Goal: Task Accomplishment & Management: Manage account settings

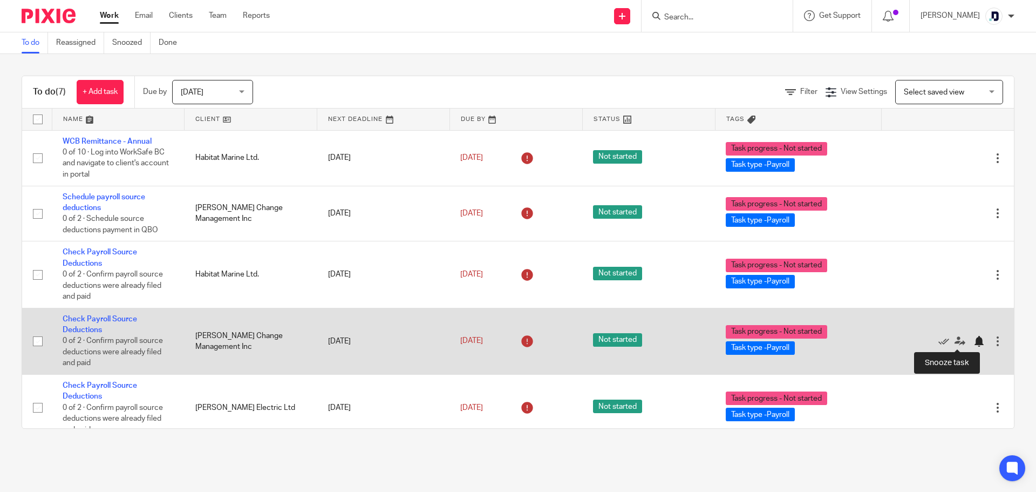
click at [973, 343] on div at bounding box center [978, 341] width 11 height 11
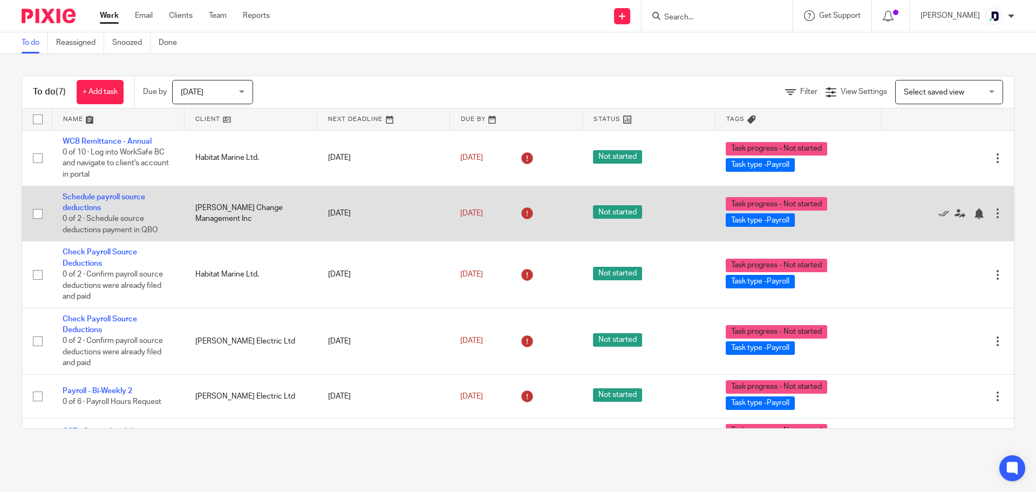
click at [992, 216] on div at bounding box center [997, 213] width 11 height 11
click at [892, 200] on div "Edit task Delete" at bounding box center [947, 213] width 111 height 27
click at [938, 215] on icon at bounding box center [943, 213] width 11 height 11
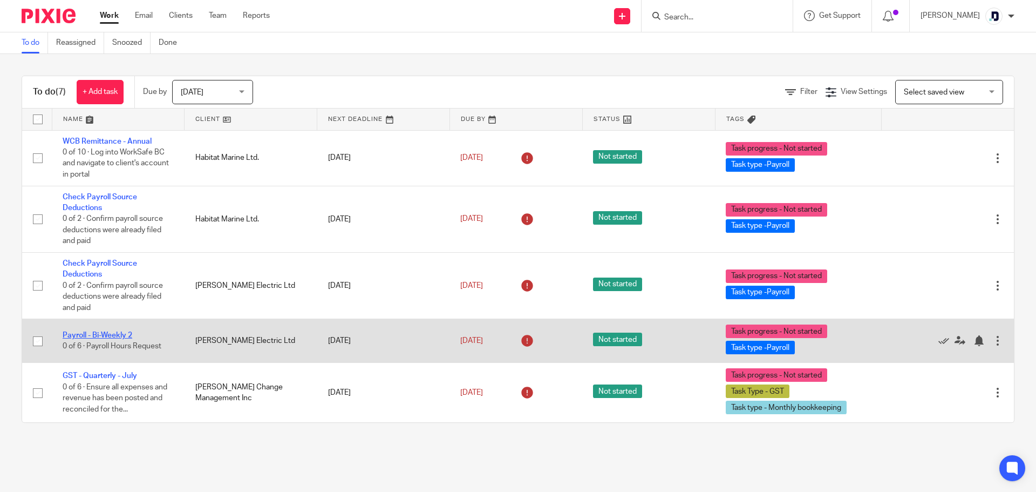
click at [93, 334] on link "Payroll - Bi-Weekly 2" at bounding box center [98, 335] width 70 height 8
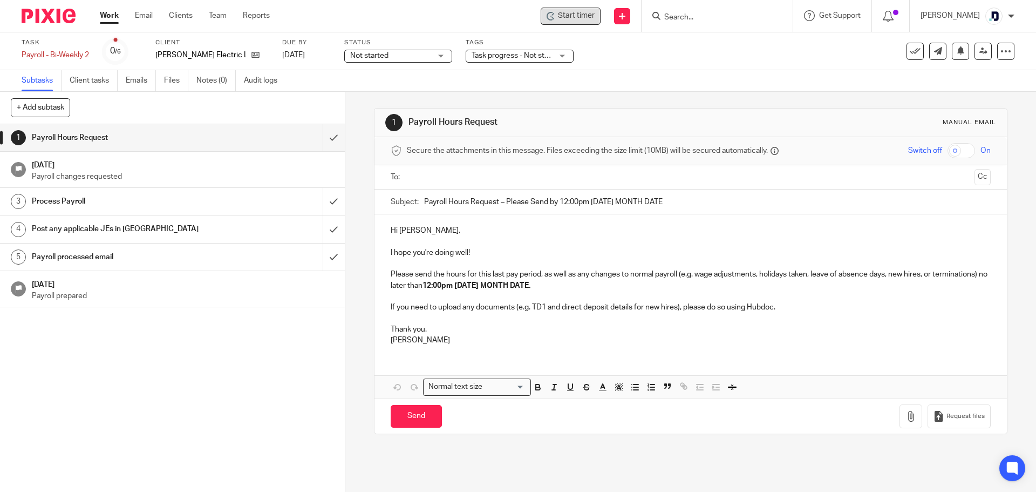
click at [568, 17] on span "Start timer" at bounding box center [576, 15] width 37 height 11
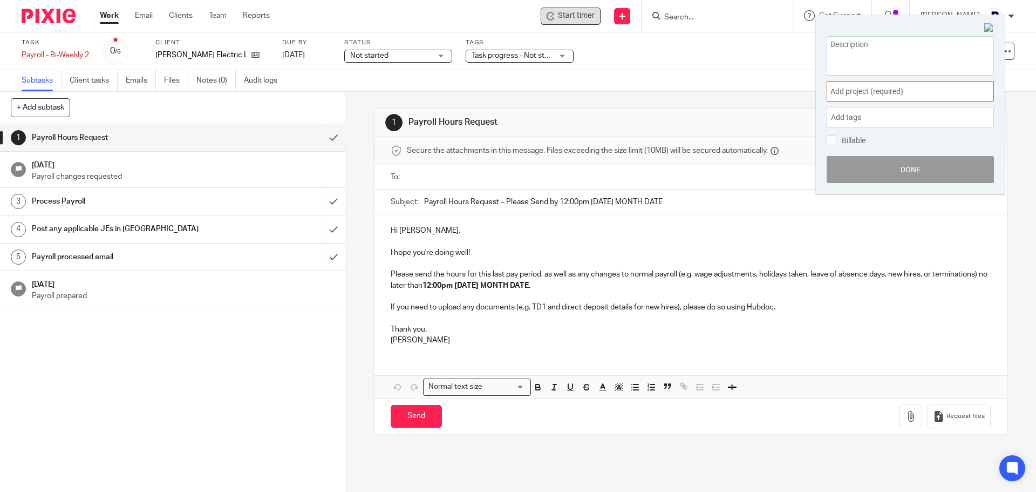
click at [863, 93] on span "Add project (required) :" at bounding box center [898, 91] width 136 height 11
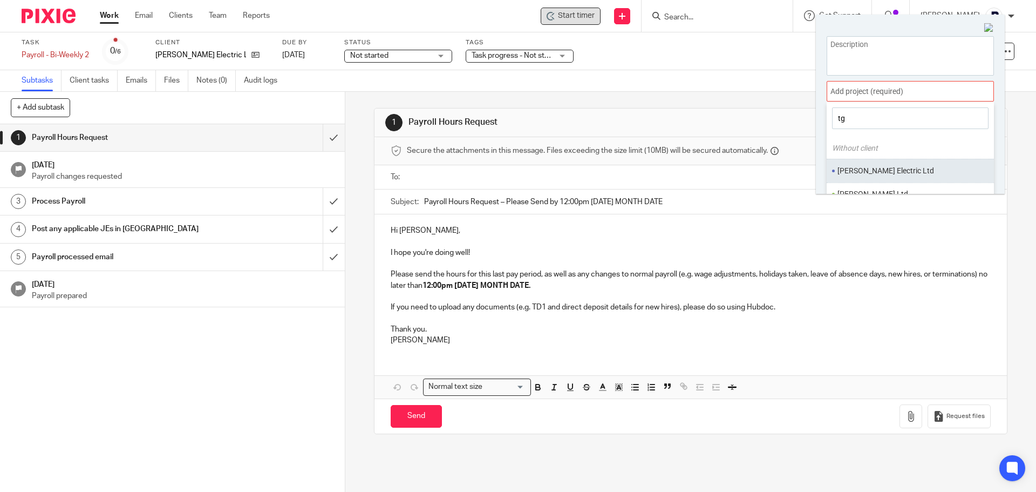
type input "tg"
click at [899, 173] on li "[PERSON_NAME] Electric Ltd" at bounding box center [907, 170] width 141 height 11
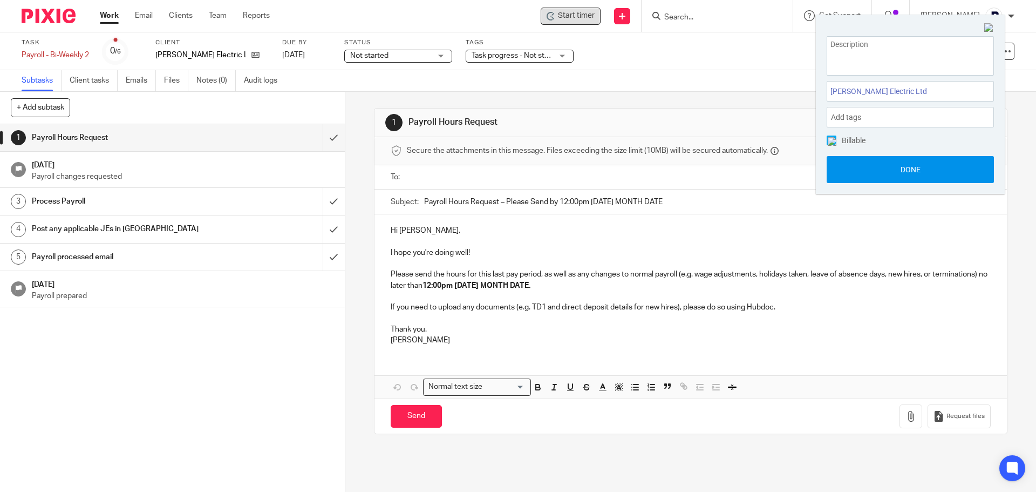
click at [932, 170] on button "Done" at bounding box center [910, 169] width 167 height 27
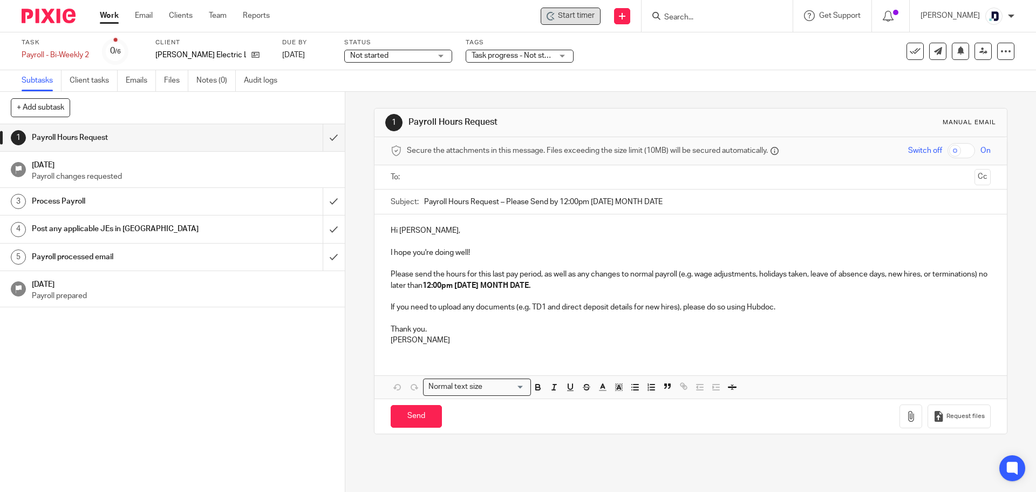
click at [566, 19] on span "Start timer" at bounding box center [576, 15] width 37 height 11
drag, startPoint x: 566, startPoint y: 19, endPoint x: 526, endPoint y: 31, distance: 41.3
click at [526, 31] on div "Start timer Send new email Create task Add client Request signature Get Support…" at bounding box center [661, 16] width 750 height 32
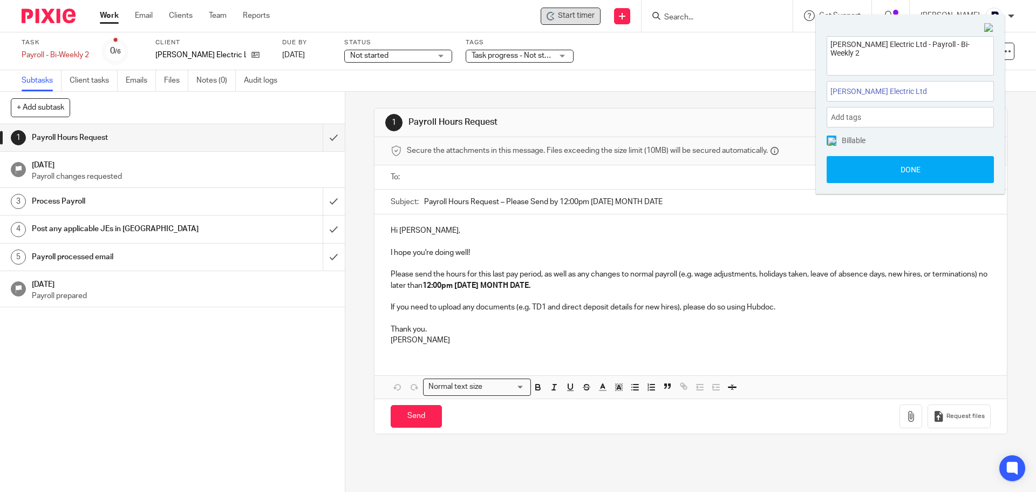
click at [568, 21] on span "Start timer" at bounding box center [576, 15] width 37 height 11
click at [890, 169] on button "Done" at bounding box center [910, 169] width 167 height 27
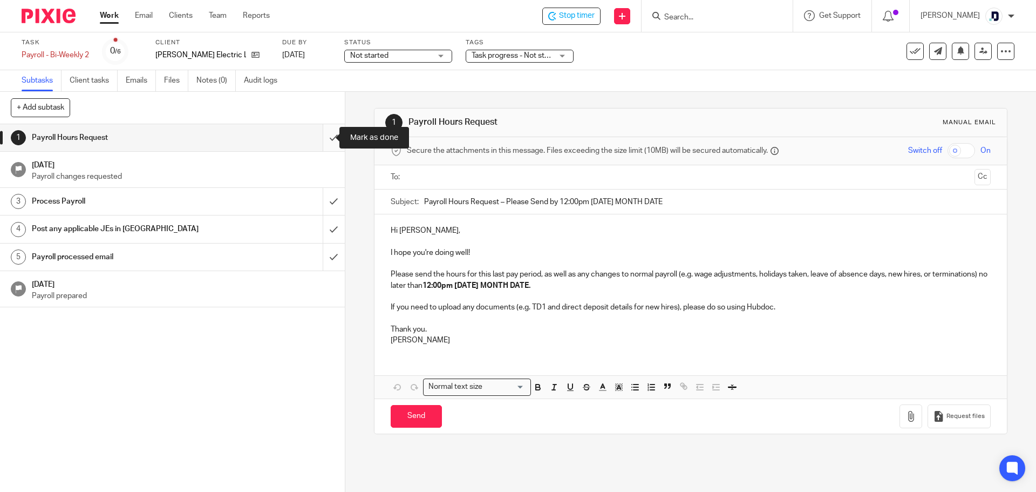
click at [320, 136] on input "submit" at bounding box center [172, 137] width 345 height 27
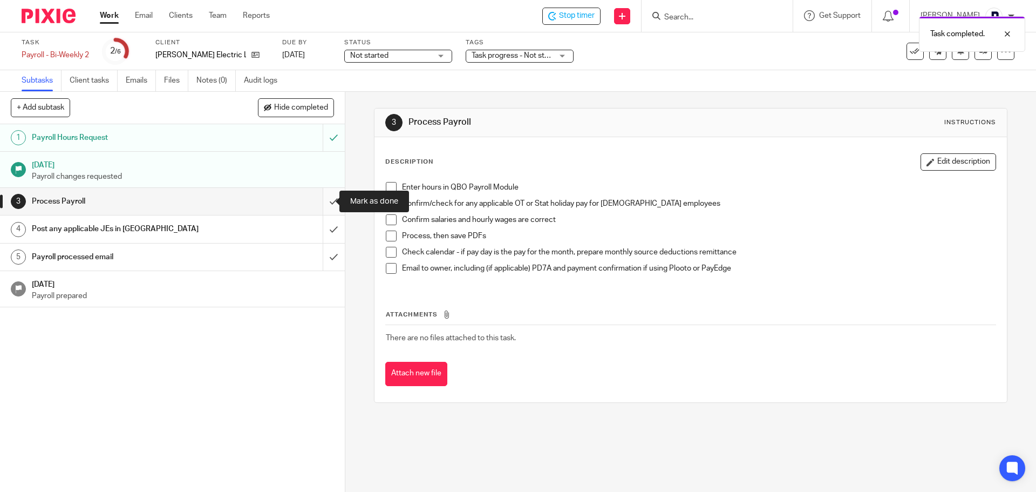
click at [325, 202] on input "submit" at bounding box center [172, 201] width 345 height 27
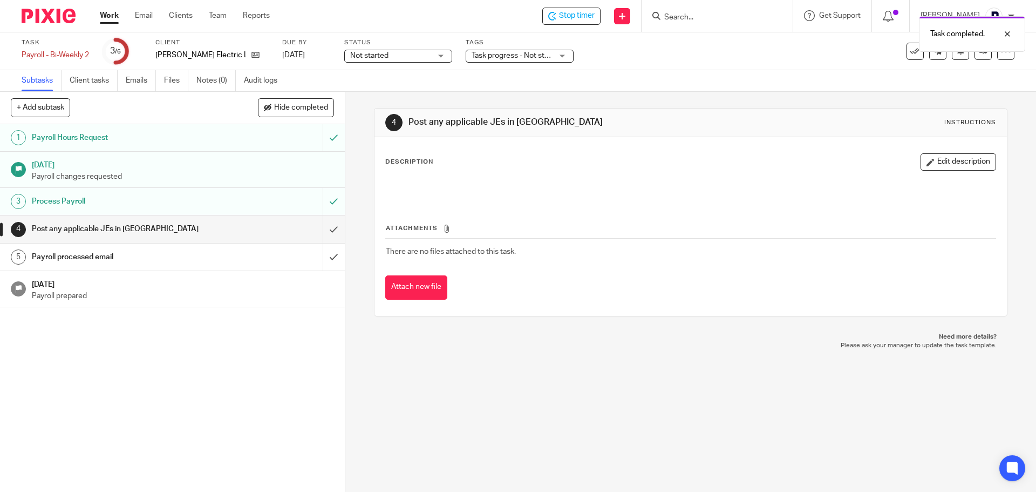
drag, startPoint x: 0, startPoint y: 0, endPoint x: 348, endPoint y: 171, distance: 387.3
click at [348, 171] on div "4 Post any applicable JEs in QBO Instructions Description Edit description Atta…" at bounding box center [690, 292] width 691 height 400
click at [326, 228] on input "submit" at bounding box center [172, 228] width 345 height 27
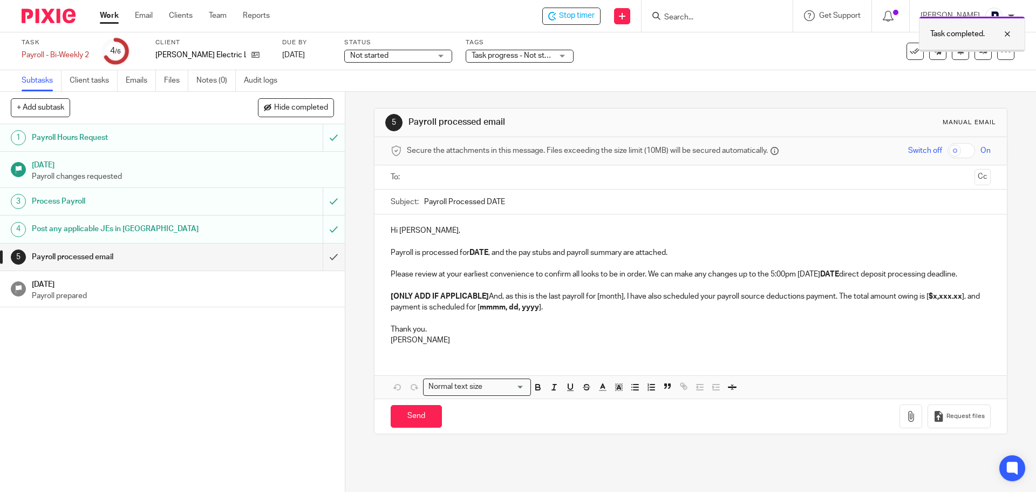
click at [1009, 36] on div at bounding box center [999, 34] width 29 height 13
click at [979, 51] on icon at bounding box center [983, 51] width 8 height 8
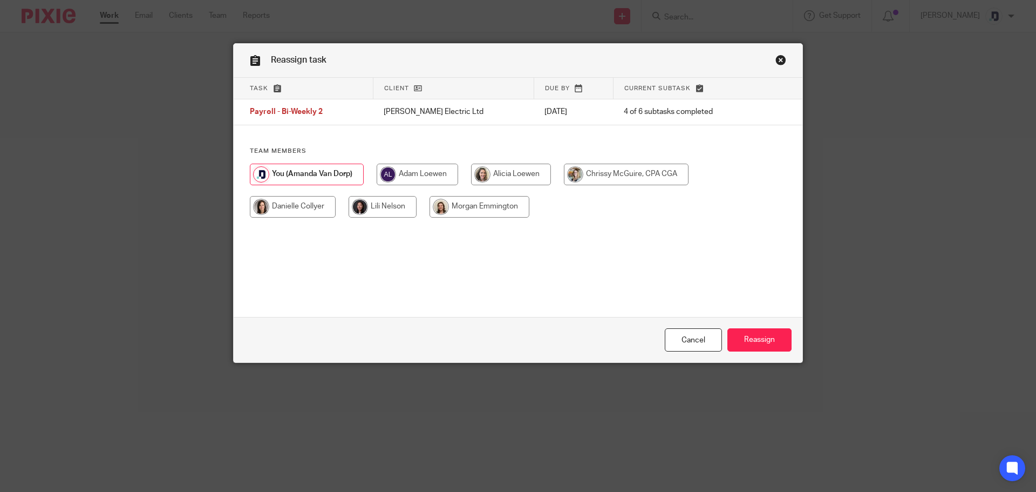
click at [294, 206] on input "radio" at bounding box center [293, 207] width 86 height 22
radio input "true"
click at [752, 339] on input "Reassign" at bounding box center [759, 339] width 64 height 23
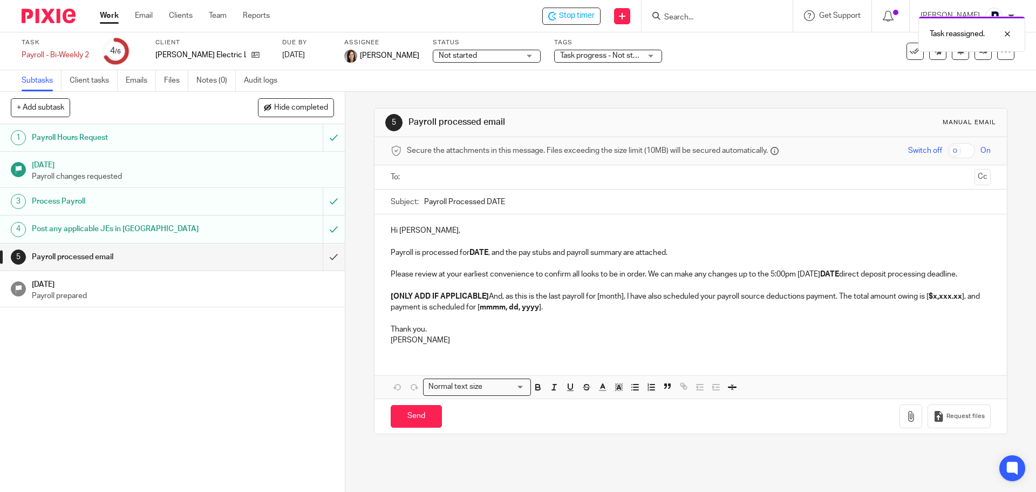
click at [587, 13] on div "Task reassigned." at bounding box center [771, 31] width 507 height 41
click at [560, 16] on div "Task reassigned." at bounding box center [771, 31] width 507 height 41
click at [559, 18] on span "Stop timer" at bounding box center [577, 15] width 36 height 11
click at [105, 15] on link "Work" at bounding box center [109, 15] width 19 height 11
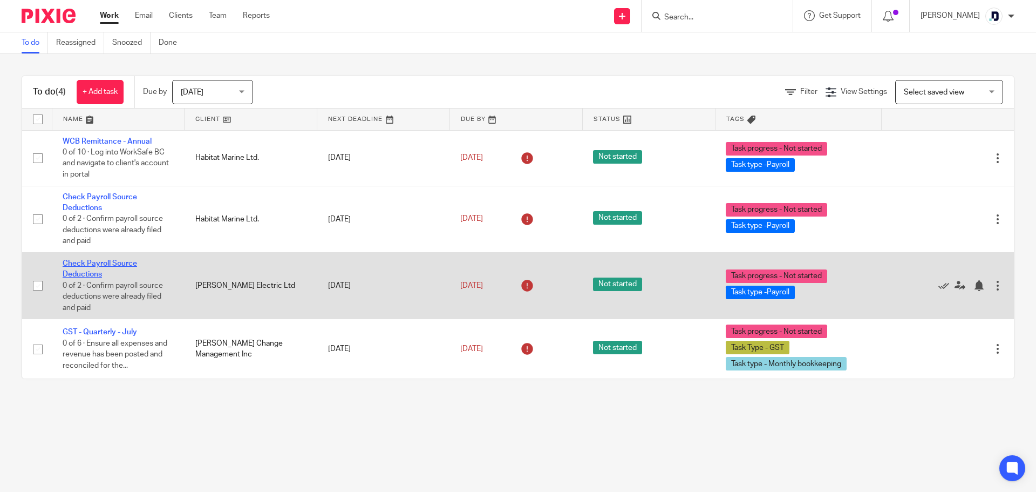
click at [122, 263] on link "Check Payroll Source Deductions" at bounding box center [100, 269] width 74 height 18
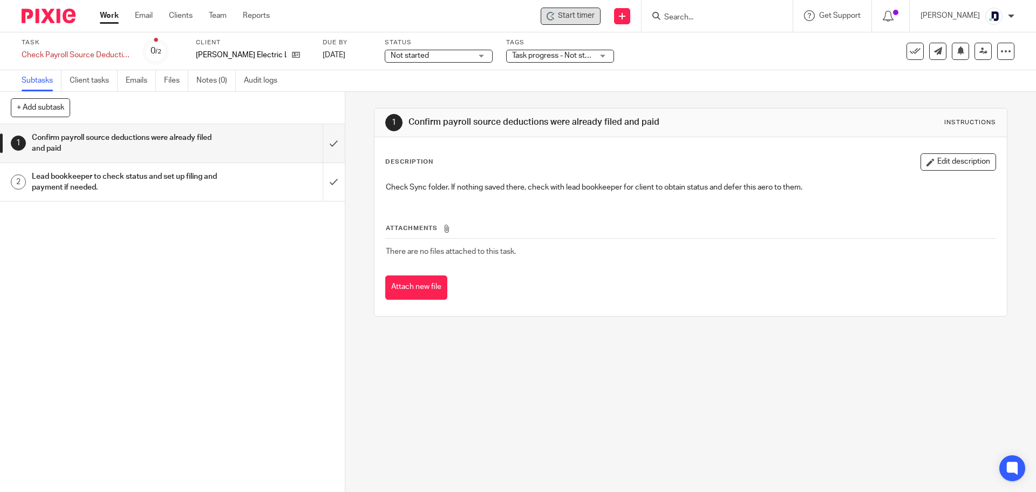
click at [576, 22] on div "Start timer" at bounding box center [571, 16] width 60 height 17
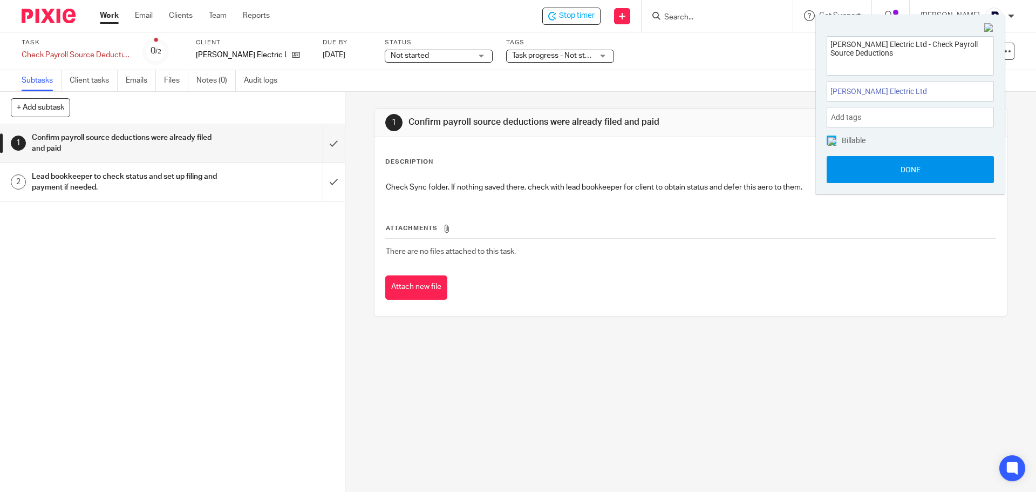
click at [893, 167] on button "Done" at bounding box center [910, 169] width 167 height 27
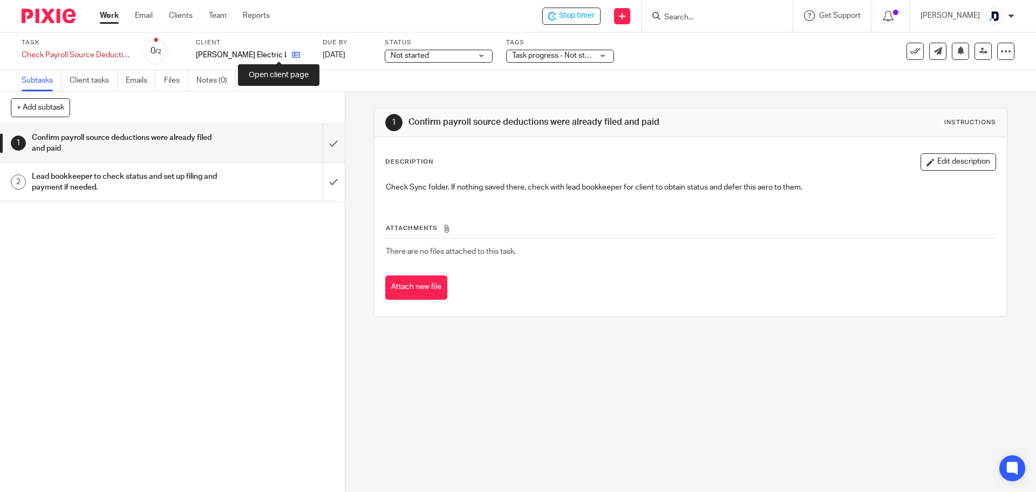
click at [292, 56] on icon at bounding box center [296, 55] width 8 height 8
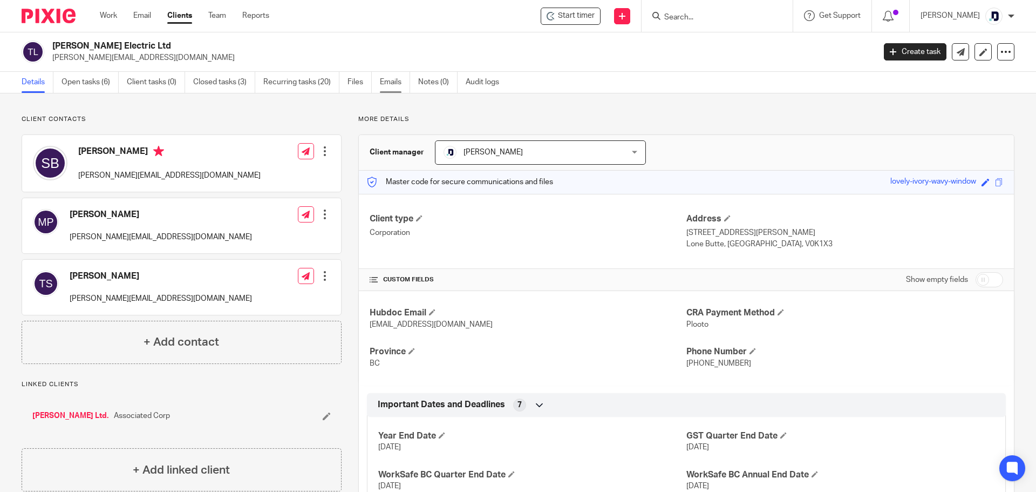
click at [397, 80] on link "Emails" at bounding box center [395, 82] width 30 height 21
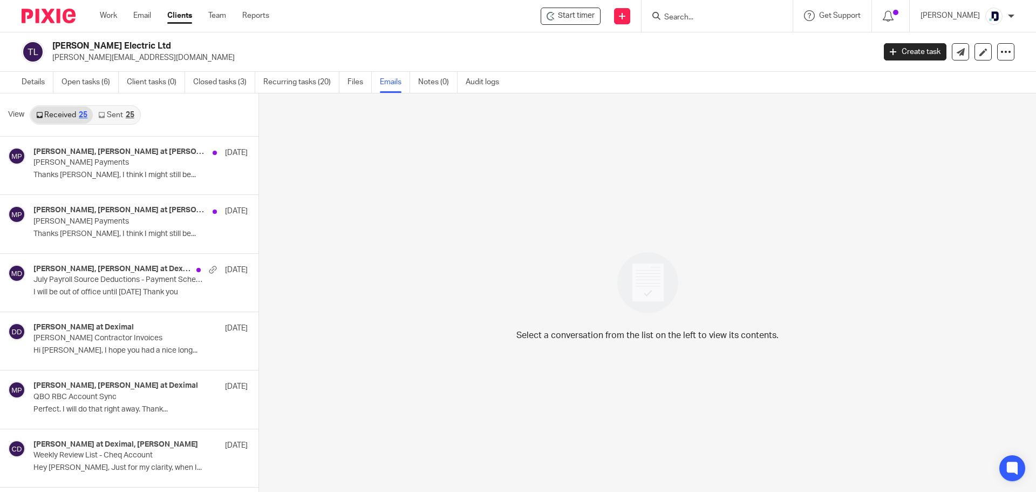
click at [121, 111] on link "Sent 25" at bounding box center [116, 114] width 46 height 17
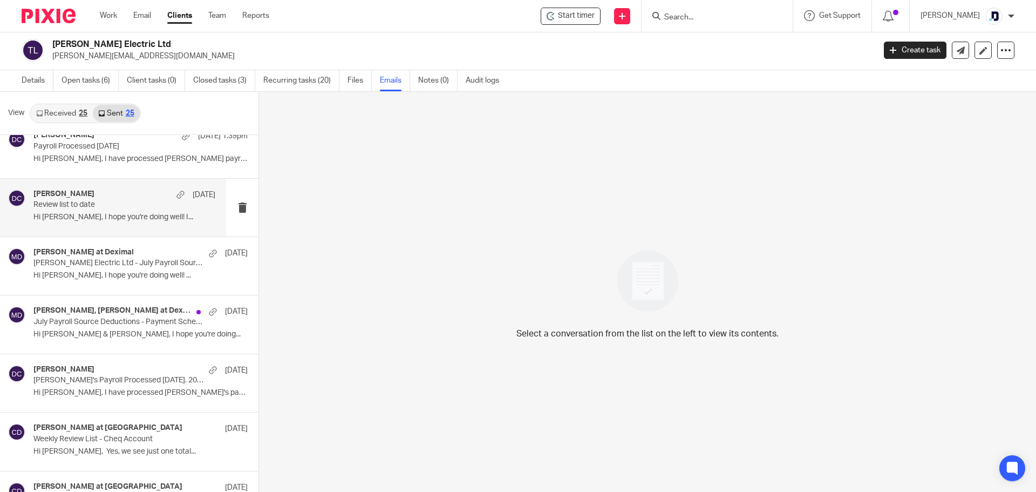
scroll to position [108, 0]
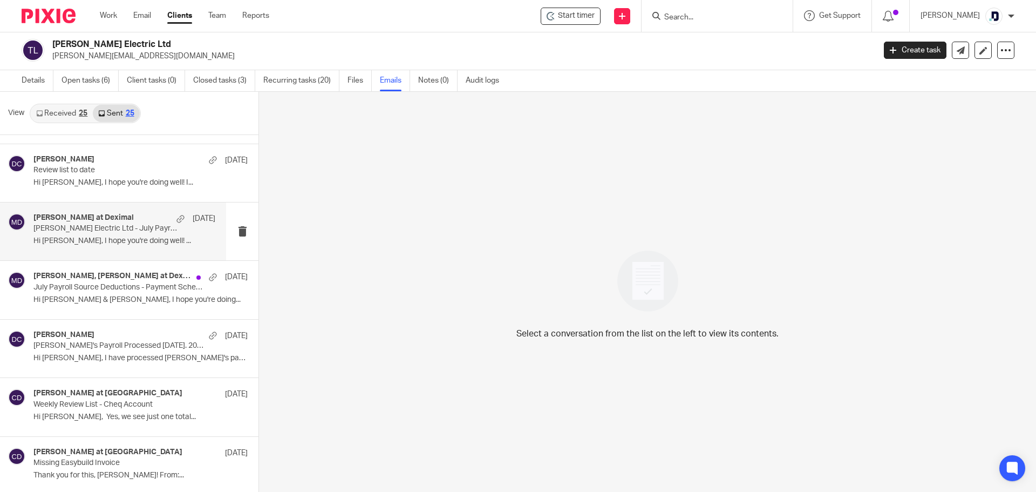
click at [158, 242] on p "Hi Matt, I hope you're doing well! ..." at bounding box center [124, 240] width 182 height 9
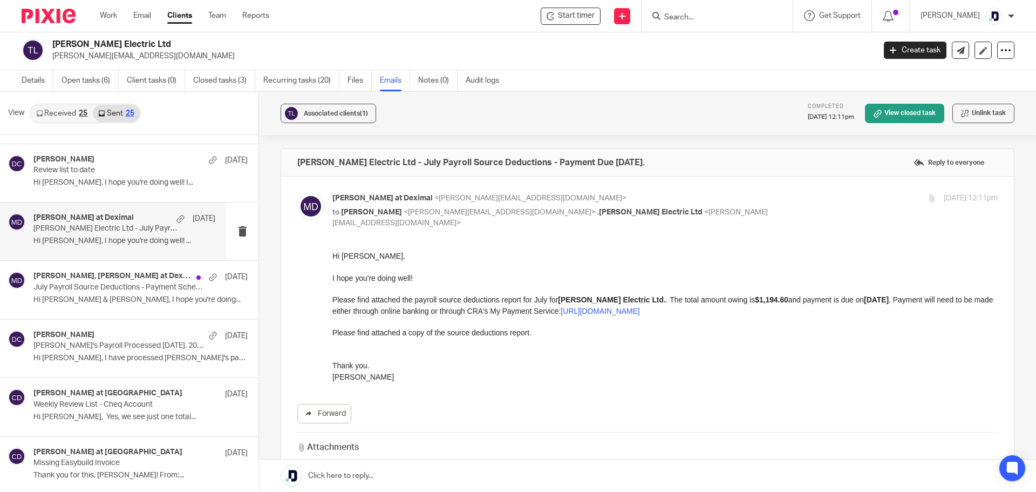
scroll to position [0, 0]
click at [114, 289] on p "July Payroll Source Deductions - Payment Scheduled for TG Schulz" at bounding box center [106, 287] width 146 height 9
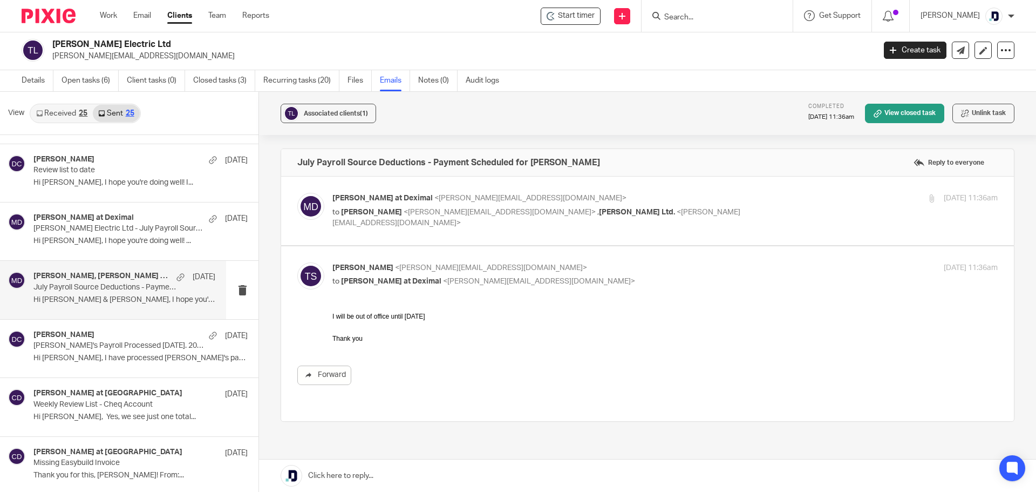
click at [680, 217] on p "to Matt Patenaude <matthew@tgschulz.ca> , TG Schulz Ltd. <terry@tgschulz.ca>" at bounding box center [554, 218] width 444 height 22
checkbox input "true"
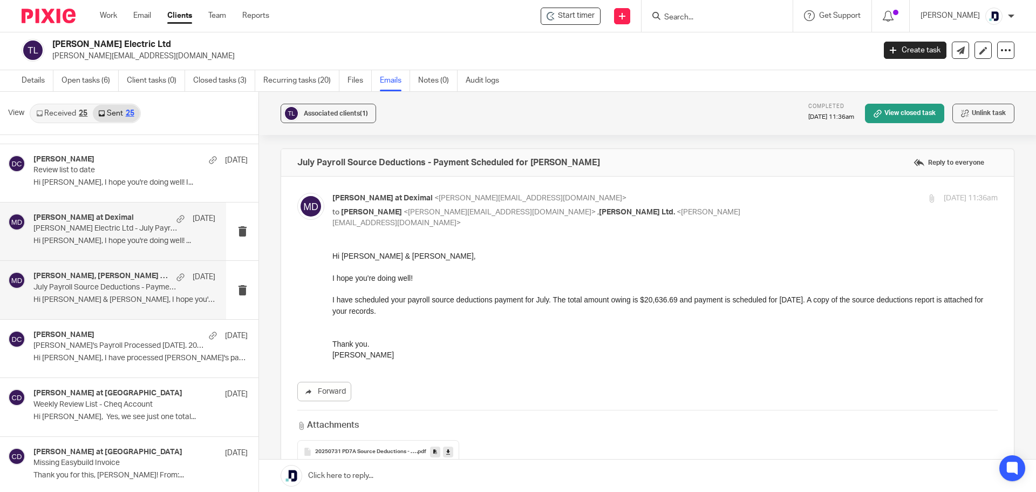
click at [126, 226] on p "TG Schulz Electric Ltd - July Payroll Source Deductions - Payment Due August 15…" at bounding box center [106, 228] width 146 height 9
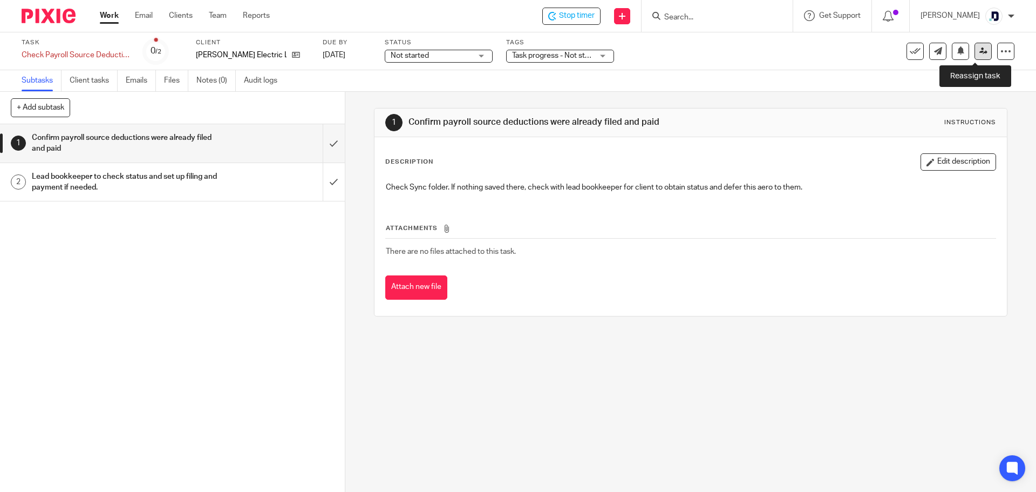
click at [979, 50] on icon at bounding box center [983, 51] width 8 height 8
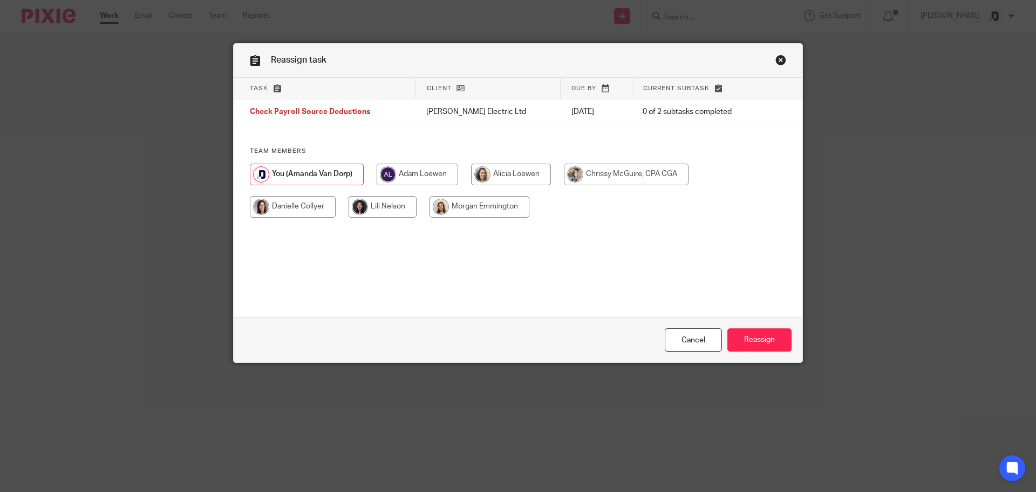
click at [256, 208] on input "radio" at bounding box center [293, 207] width 86 height 22
radio input "true"
click at [746, 337] on input "Reassign" at bounding box center [759, 339] width 64 height 23
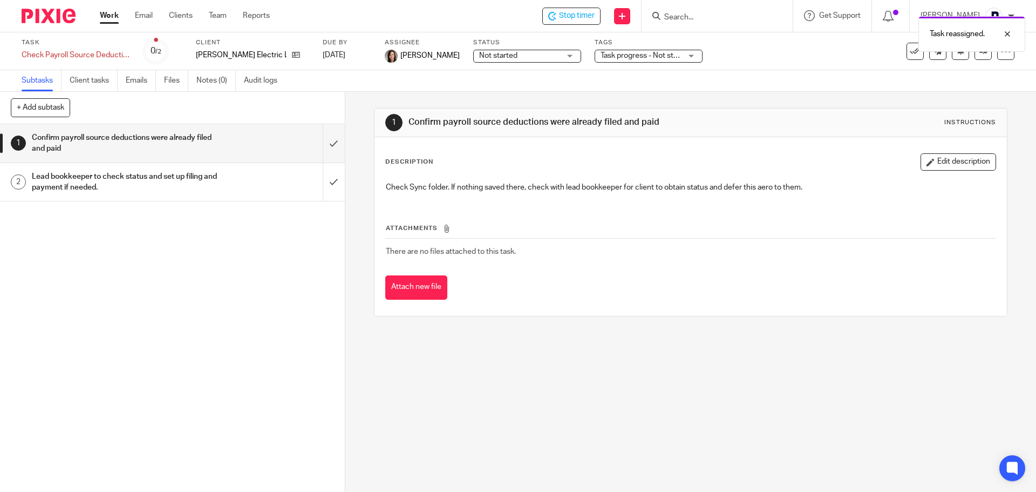
click at [112, 15] on link "Work" at bounding box center [109, 15] width 19 height 11
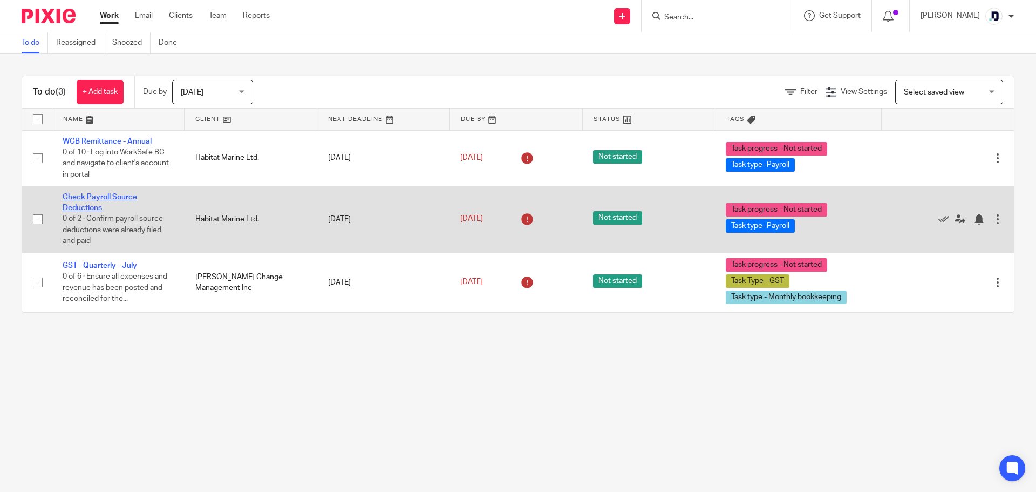
click at [80, 197] on link "Check Payroll Source Deductions" at bounding box center [100, 202] width 74 height 18
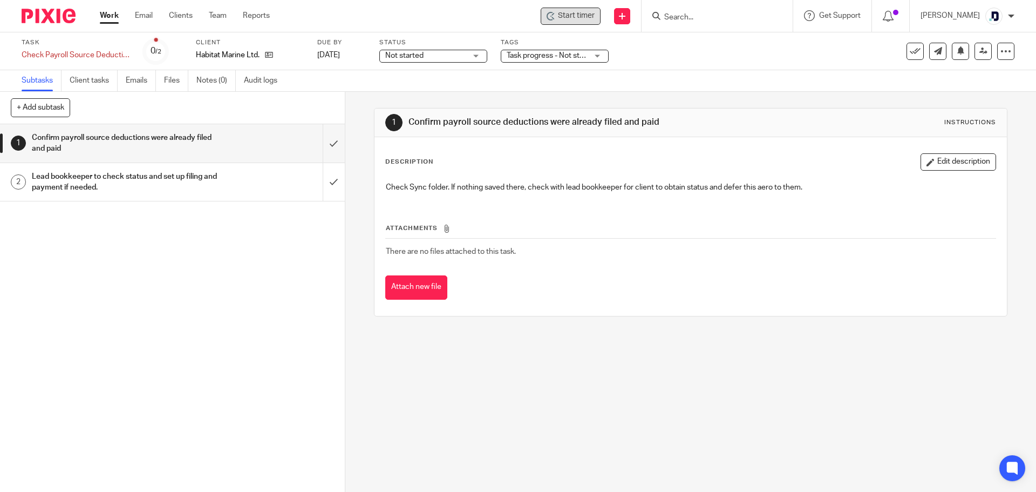
drag, startPoint x: 558, startPoint y: 22, endPoint x: 555, endPoint y: 13, distance: 9.2
click at [555, 13] on div "Start timer" at bounding box center [571, 15] width 48 height 11
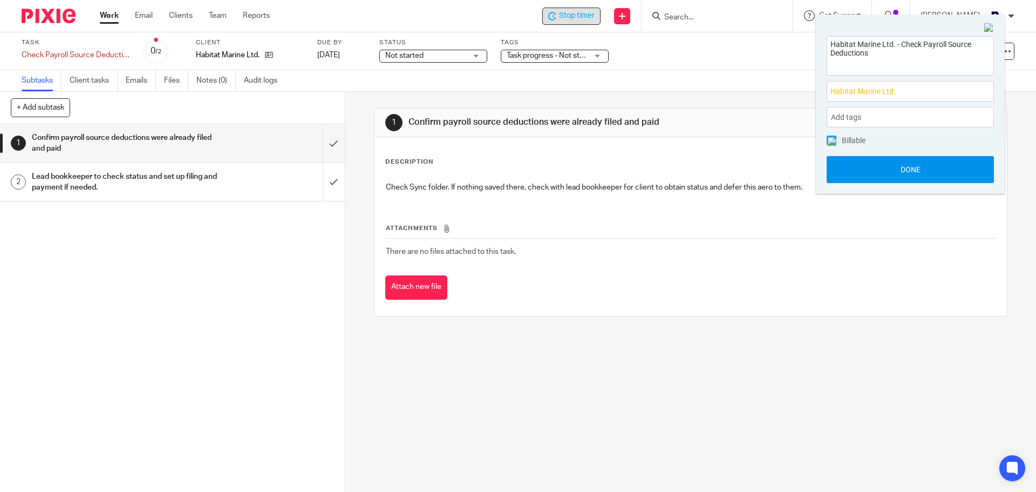
click at [917, 167] on button "Done" at bounding box center [910, 169] width 167 height 27
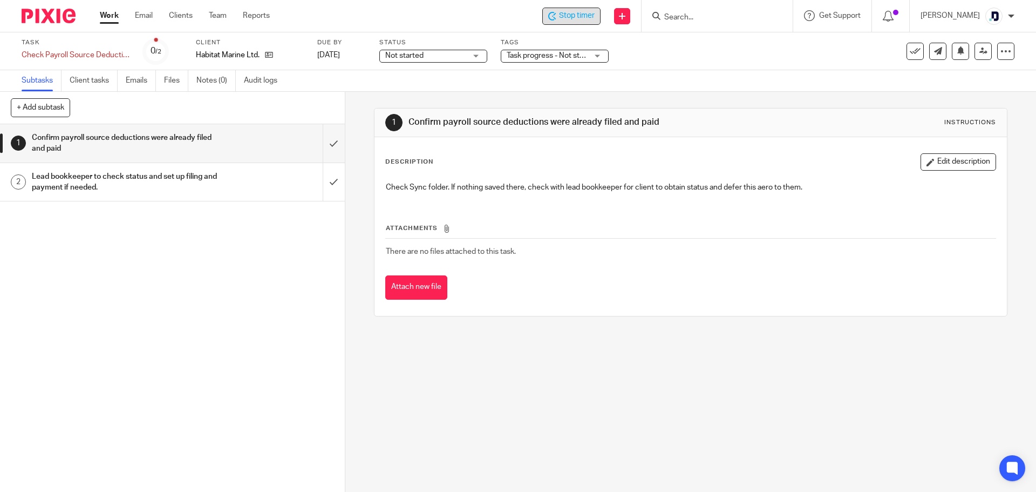
click at [902, 348] on div "1 Confirm payroll source deductions were already filed and paid Instructions De…" at bounding box center [690, 292] width 691 height 400
click at [268, 55] on icon at bounding box center [269, 55] width 8 height 8
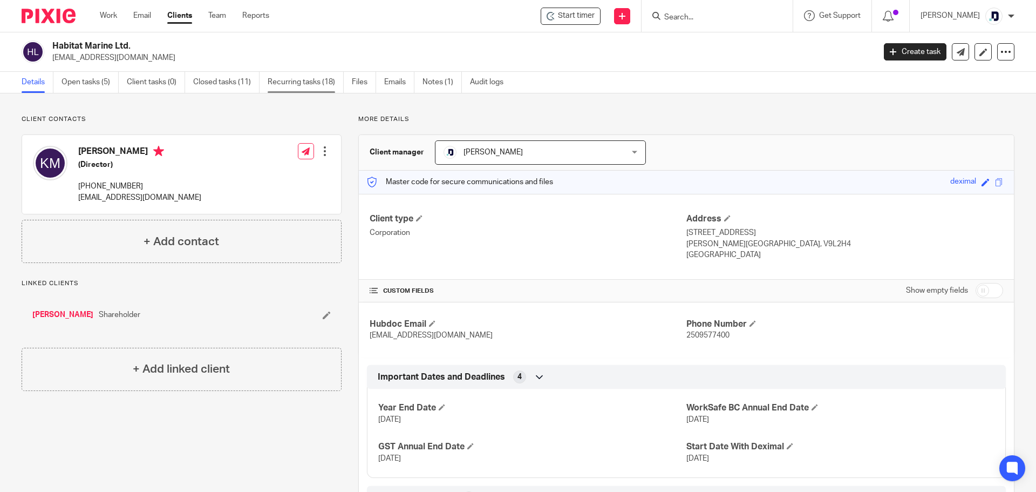
click at [301, 78] on link "Recurring tasks (18)" at bounding box center [306, 82] width 76 height 21
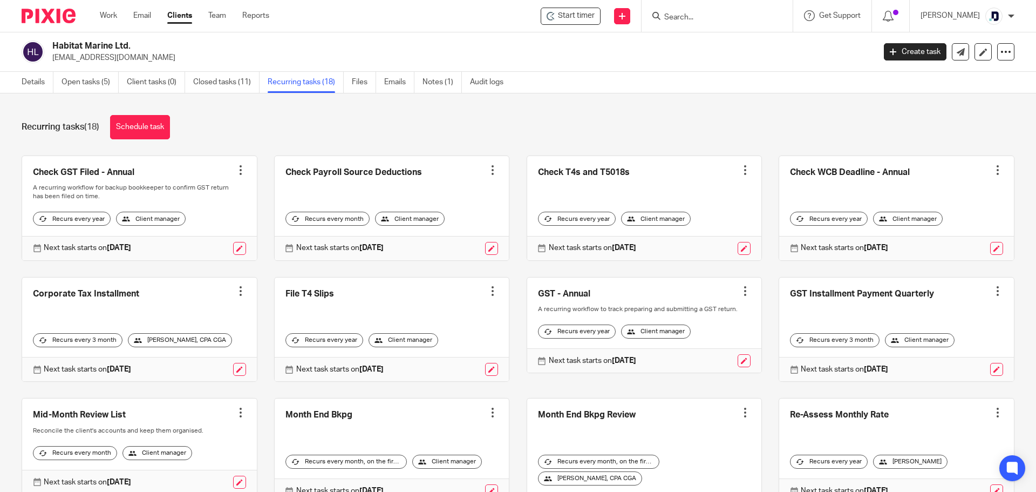
click at [487, 169] on div at bounding box center [492, 170] width 11 height 11
click at [453, 240] on span "Cancel schedule" at bounding box center [445, 239] width 57 height 8
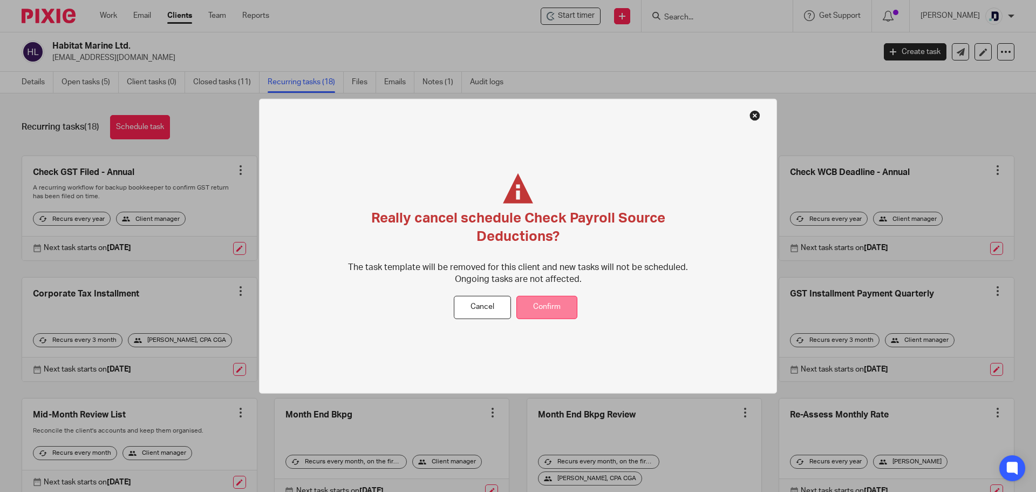
click at [549, 303] on button "Confirm" at bounding box center [546, 307] width 61 height 23
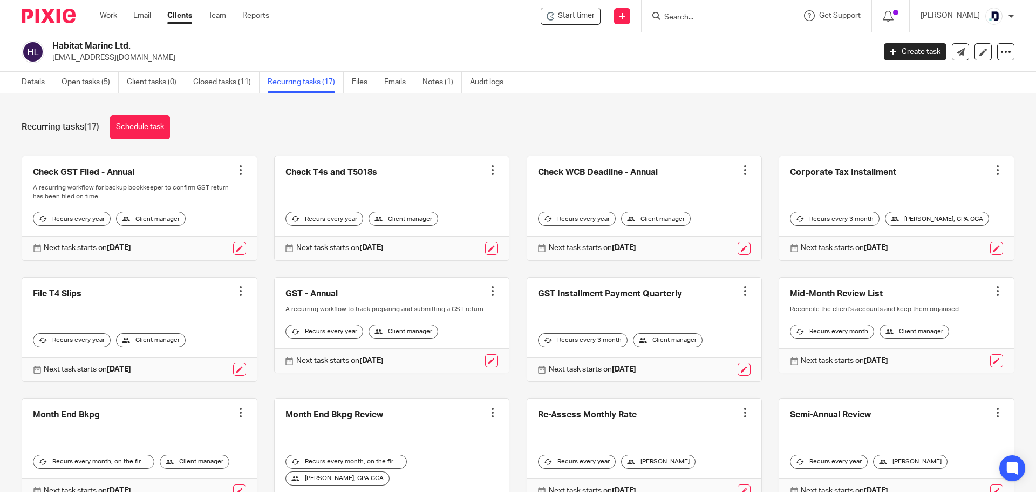
click at [938, 113] on div "Recurring tasks (17) Schedule task Check GST Filed - Annual Create task Clone t…" at bounding box center [518, 292] width 1036 height 398
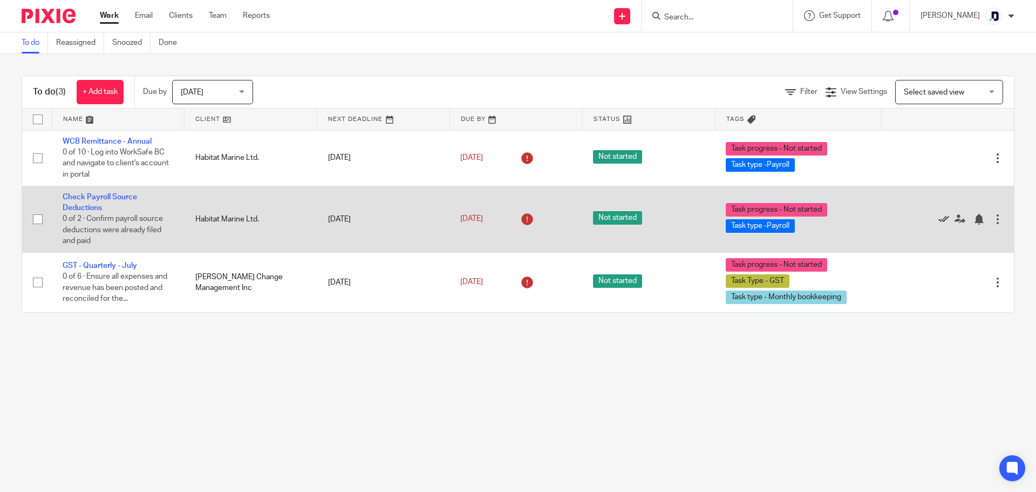
click at [938, 217] on icon at bounding box center [943, 219] width 11 height 11
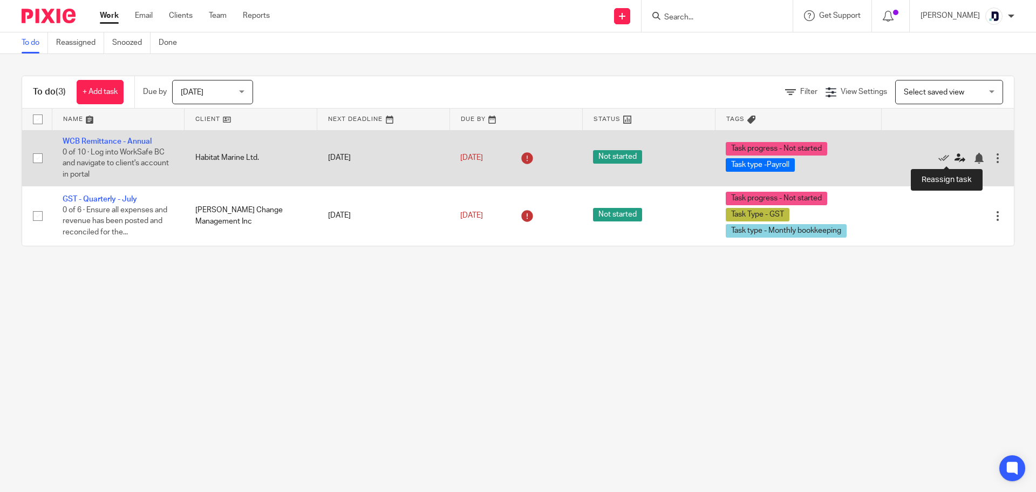
click at [955, 159] on icon at bounding box center [960, 158] width 11 height 11
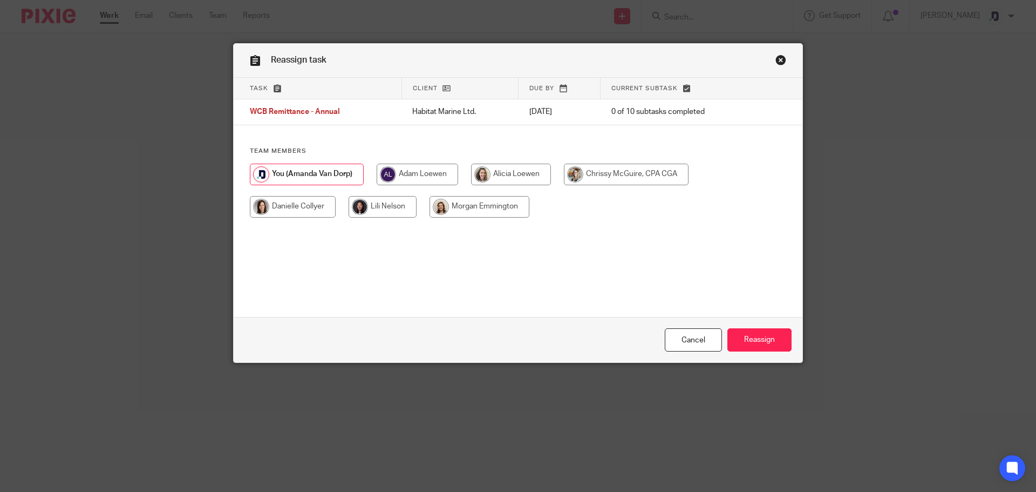
click at [589, 174] on input "radio" at bounding box center [626, 174] width 125 height 22
radio input "true"
click at [771, 341] on input "Reassign" at bounding box center [759, 339] width 64 height 23
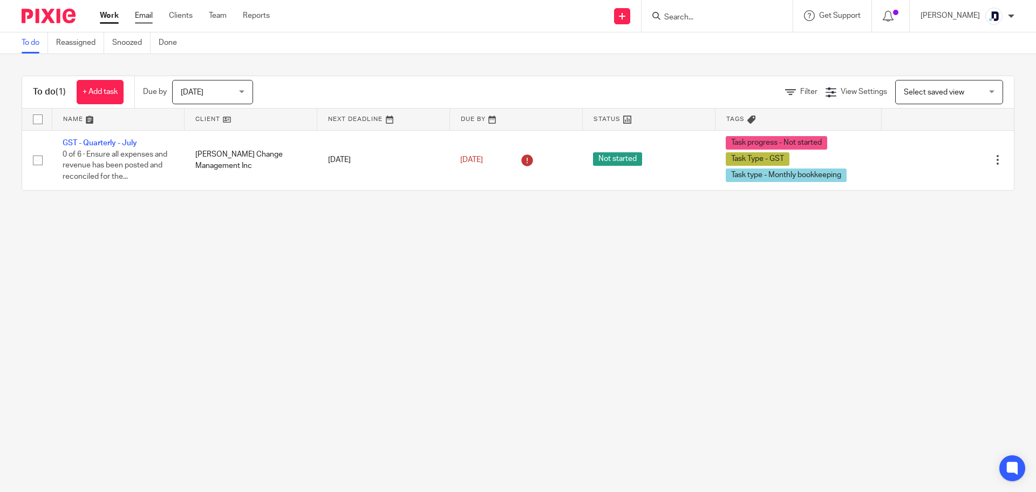
click at [148, 17] on link "Email" at bounding box center [144, 15] width 18 height 11
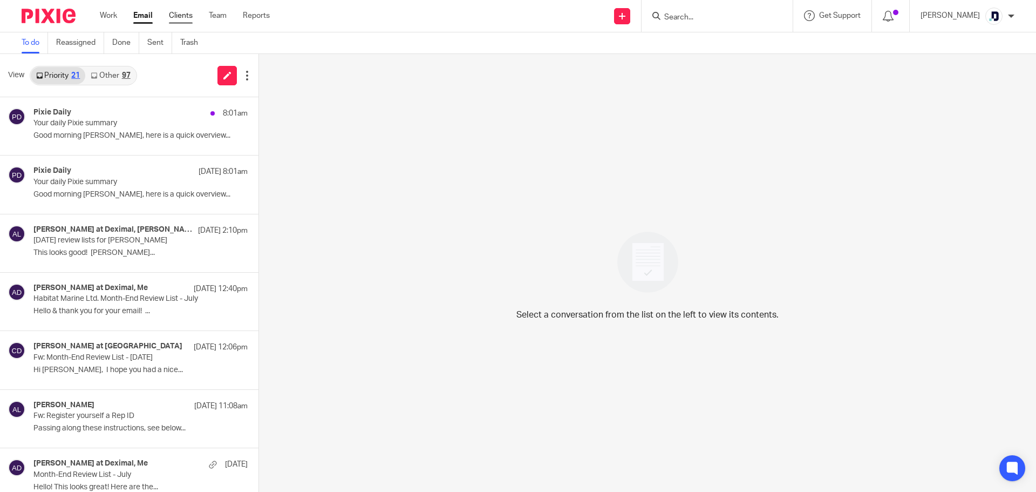
click at [185, 15] on link "Clients" at bounding box center [181, 15] width 24 height 11
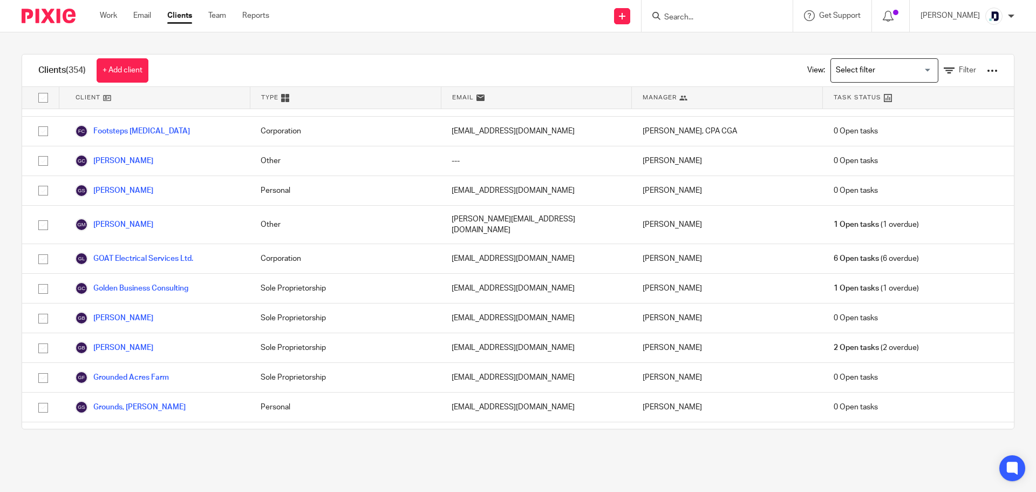
scroll to position [2752, 0]
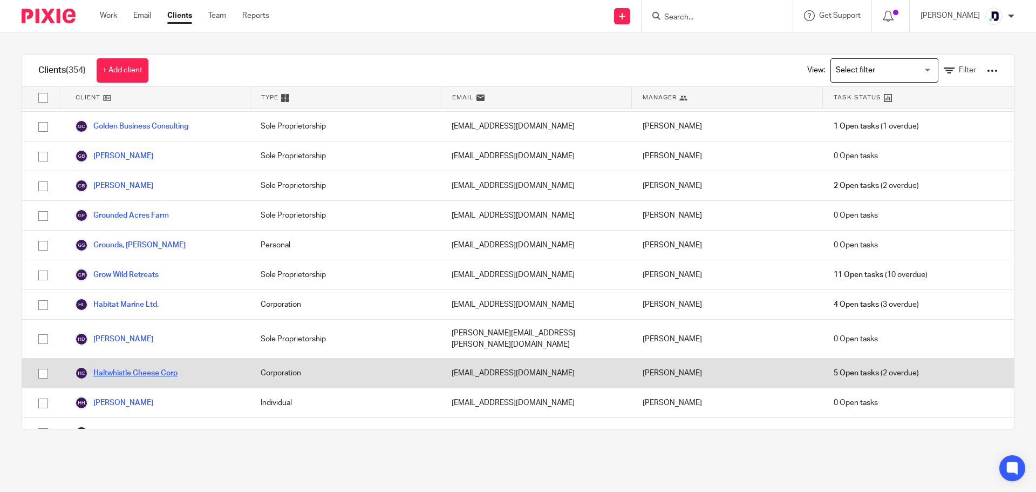
click at [128, 366] on link "Haltwhistle Cheese Corp" at bounding box center [126, 372] width 103 height 13
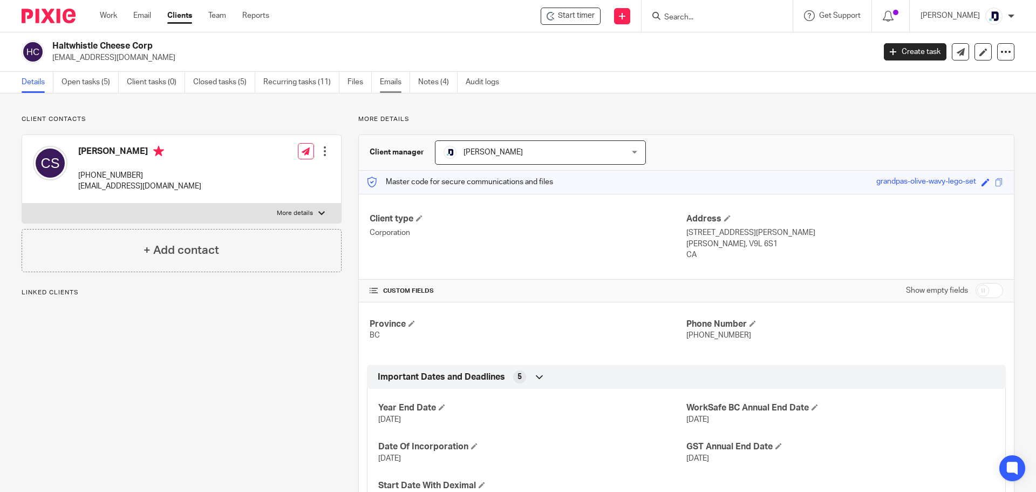
click at [396, 84] on link "Emails" at bounding box center [395, 82] width 30 height 21
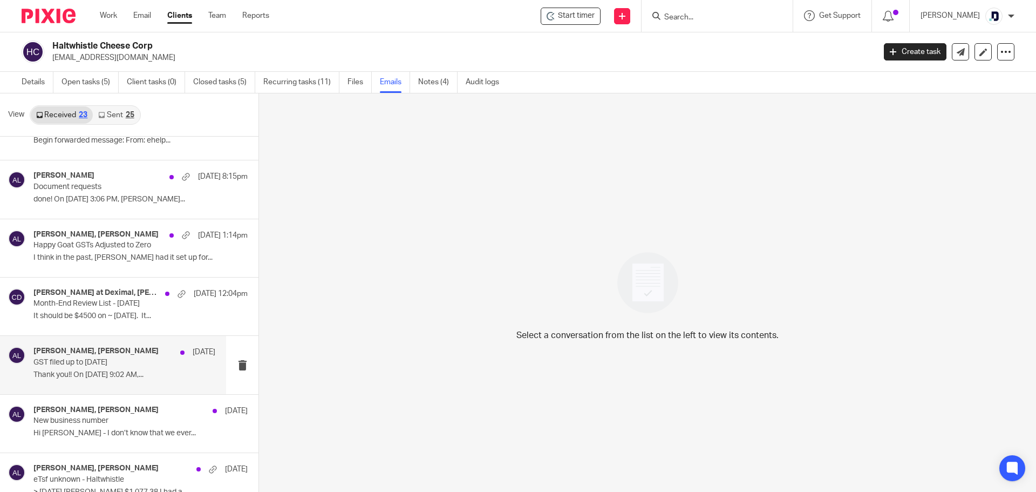
scroll to position [54, 0]
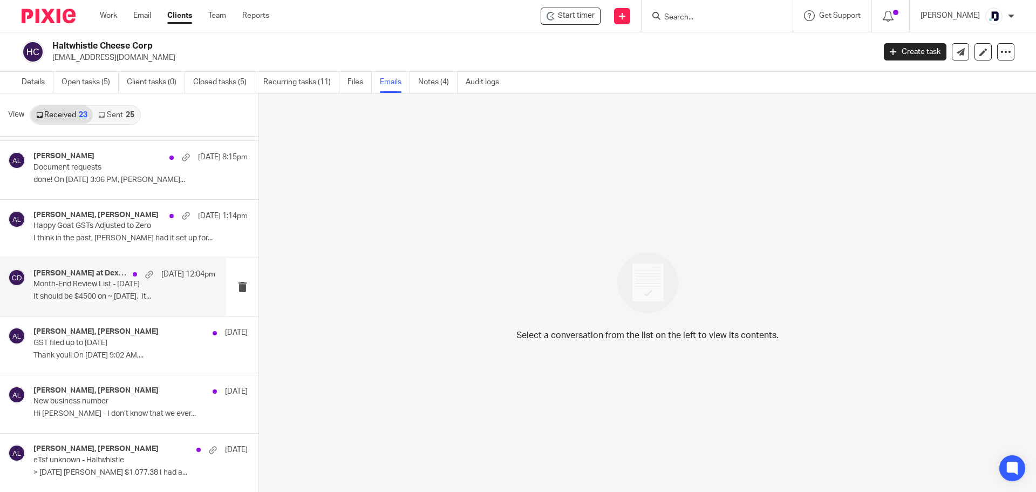
click at [122, 294] on p "It should be $4500 on ~ May 22/2025. It..." at bounding box center [124, 296] width 182 height 9
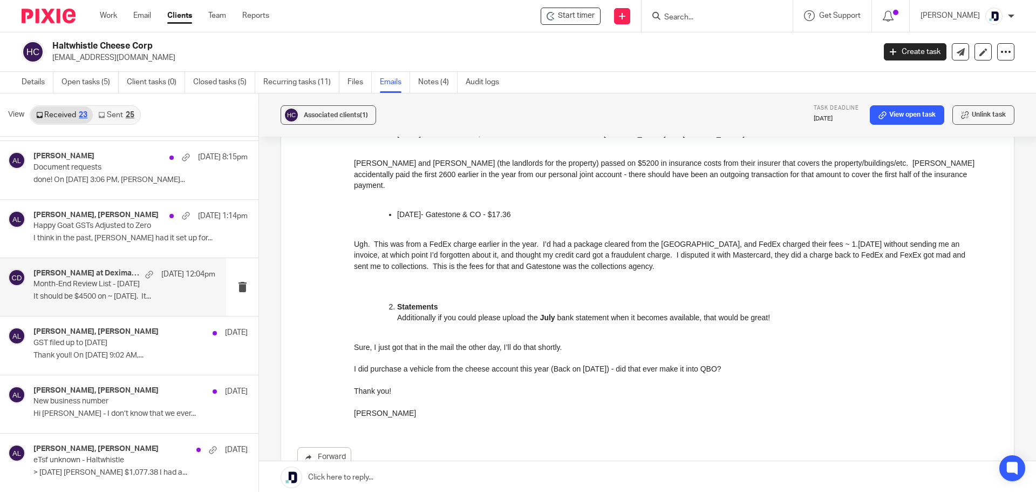
scroll to position [1079, 0]
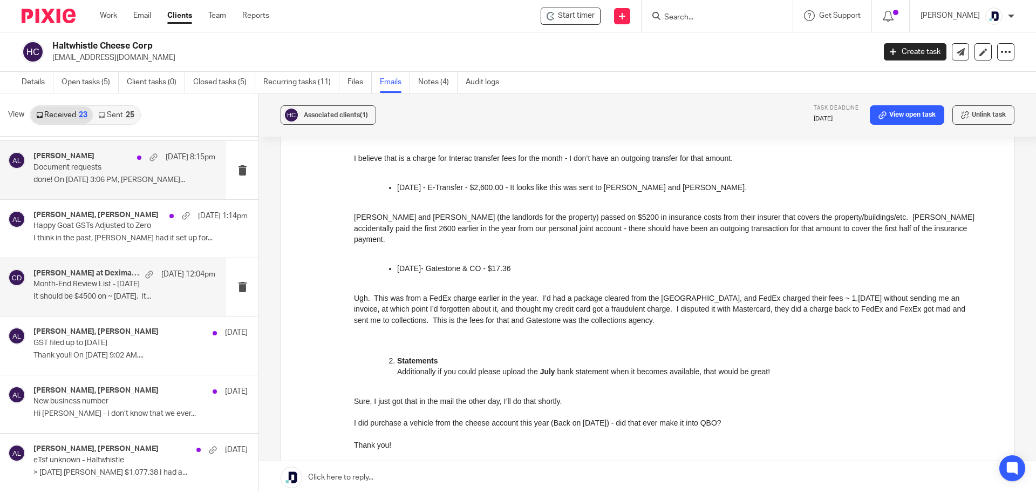
click at [135, 178] on p "done! On [DATE] 3:06 PM, [PERSON_NAME]..." at bounding box center [124, 179] width 182 height 9
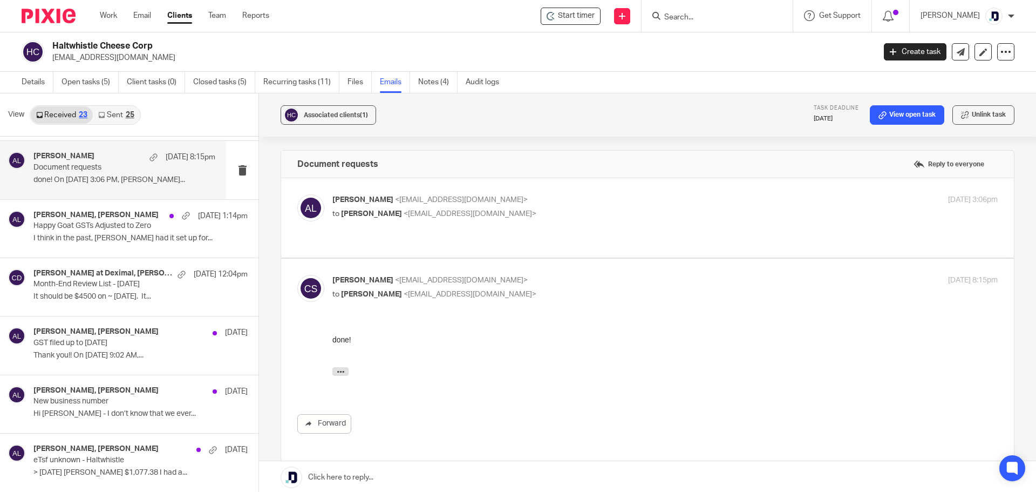
scroll to position [0, 0]
click at [514, 215] on span "<[EMAIL_ADDRESS][DOMAIN_NAME]>" at bounding box center [470, 214] width 133 height 8
checkbox input "true"
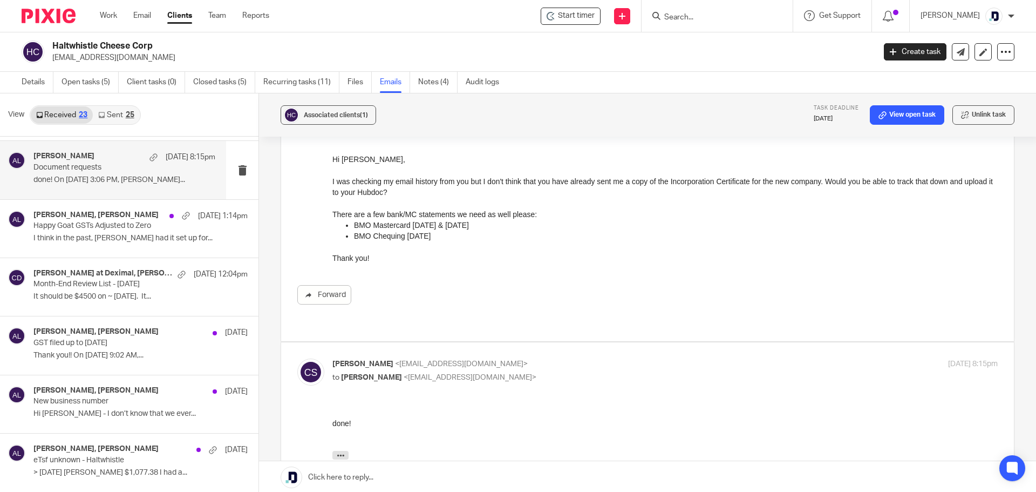
scroll to position [108, 0]
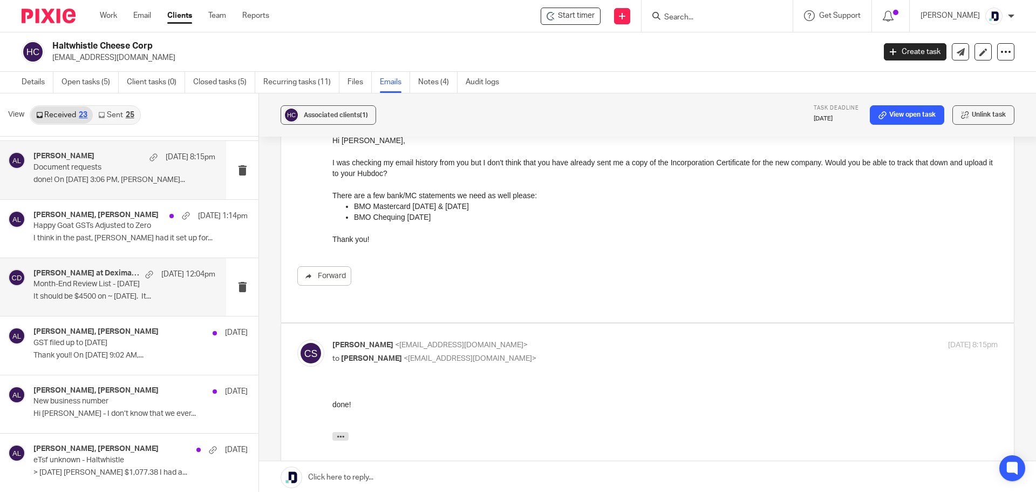
click at [119, 289] on p "Month-End Review List - [DATE]" at bounding box center [106, 284] width 146 height 9
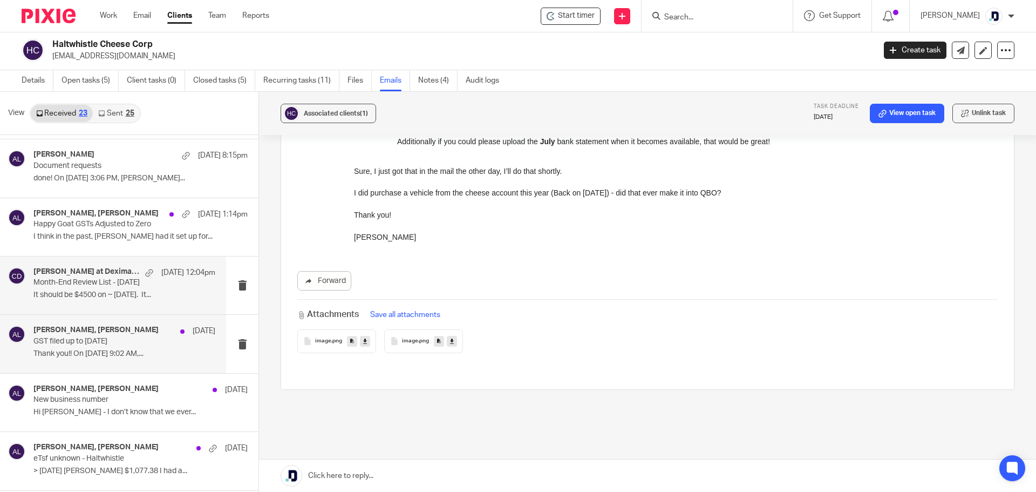
scroll to position [0, 0]
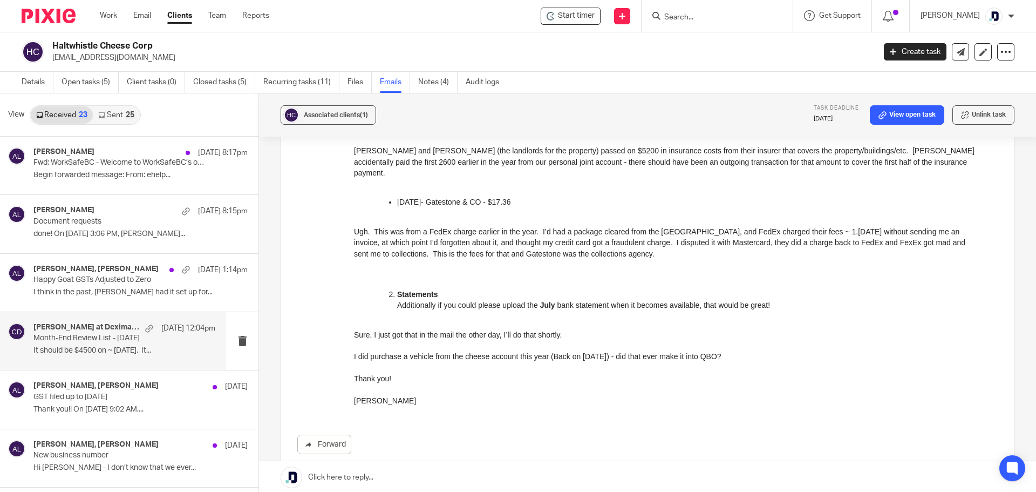
drag, startPoint x: 707, startPoint y: 43, endPoint x: 701, endPoint y: 44, distance: 6.0
click at [707, 43] on div "Haltwhistle Cheese Corp [EMAIL_ADDRESS][DOMAIN_NAME]" at bounding box center [459, 51] width 815 height 23
click at [45, 86] on link "Details" at bounding box center [38, 82] width 32 height 21
